Goal: Information Seeking & Learning: Learn about a topic

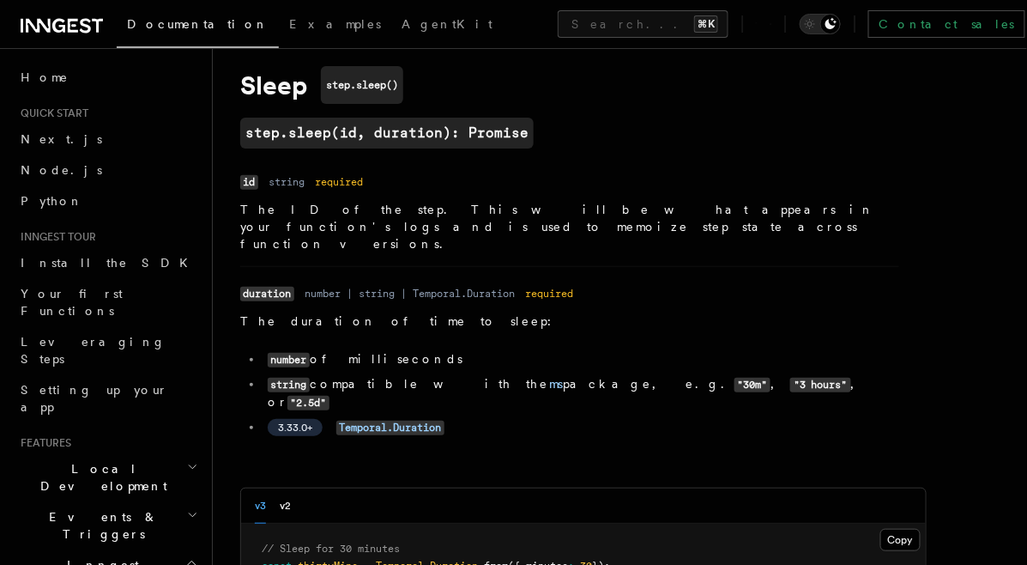
scroll to position [172, 0]
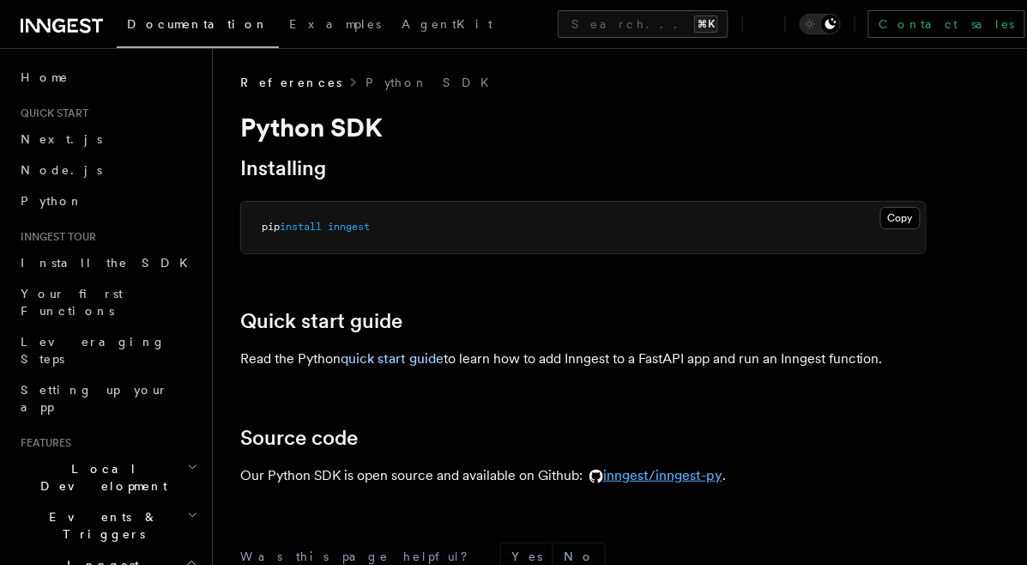
scroll to position [3, 0]
click at [709, 473] on link "inngest/inngest-py" at bounding box center [653, 474] width 140 height 16
